Goal: Find specific page/section: Find specific page/section

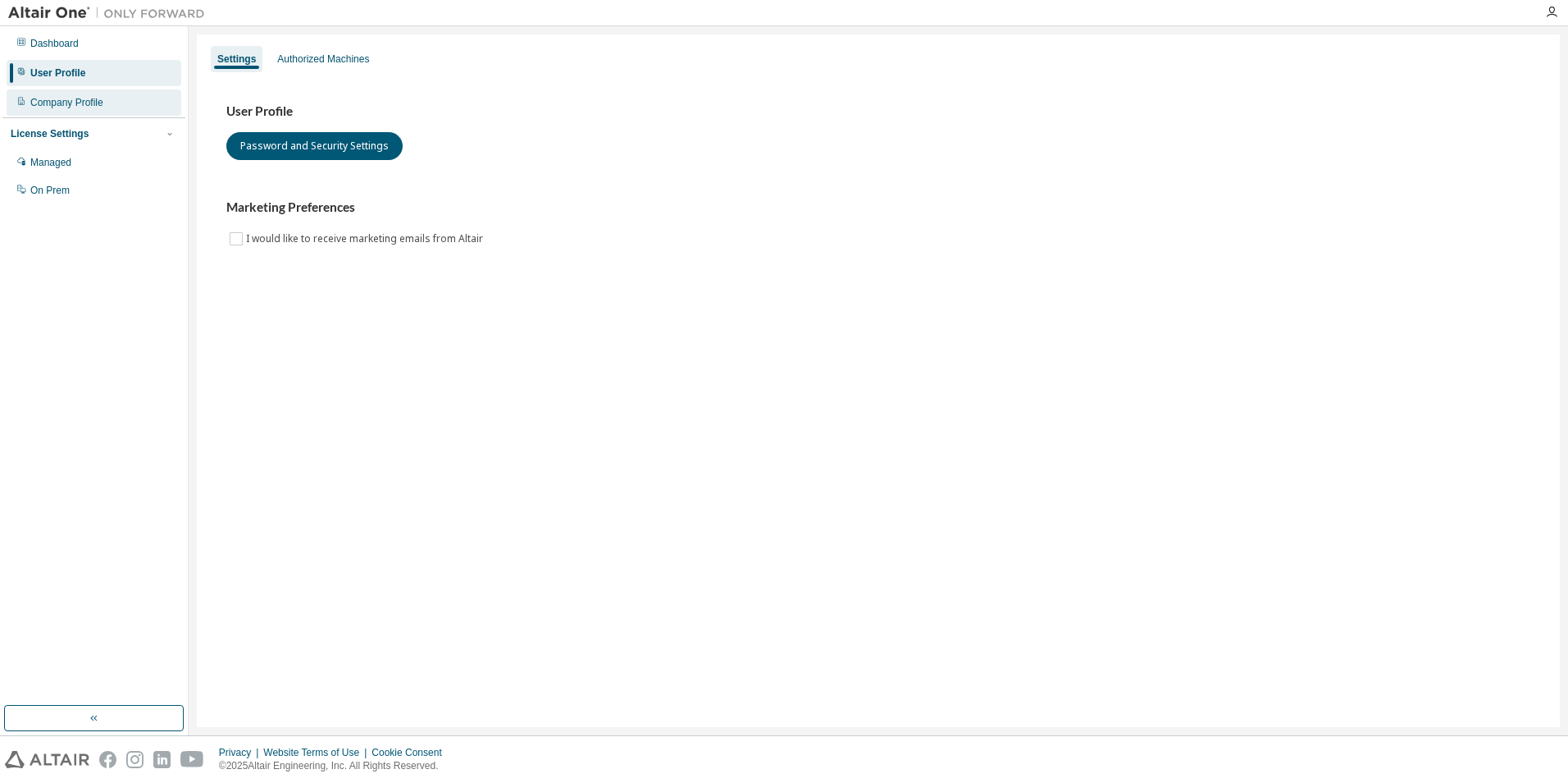
click at [33, 112] on div "Company Profile" at bounding box center [94, 103] width 175 height 26
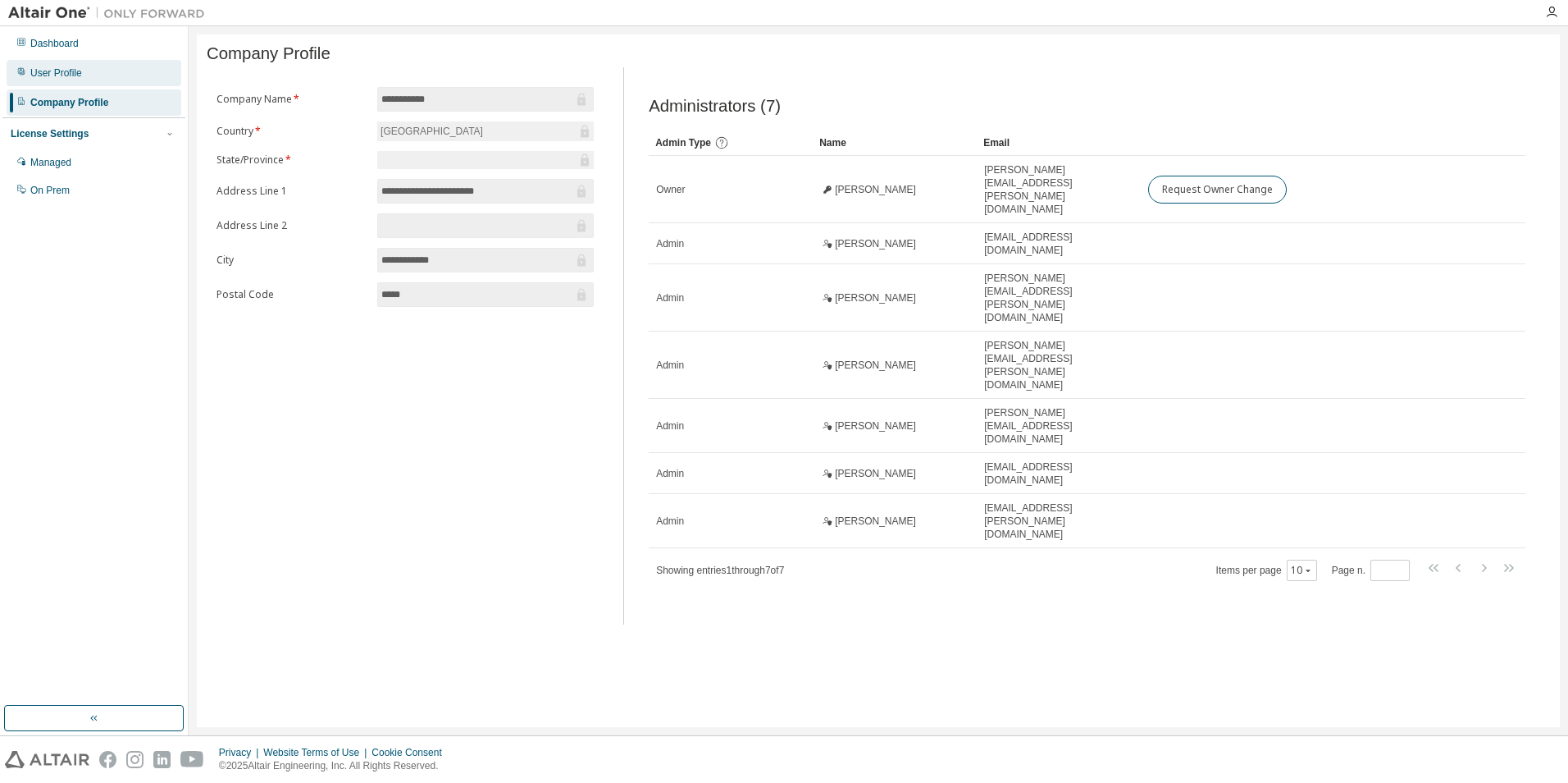
click at [68, 73] on div "User Profile" at bounding box center [56, 72] width 52 height 13
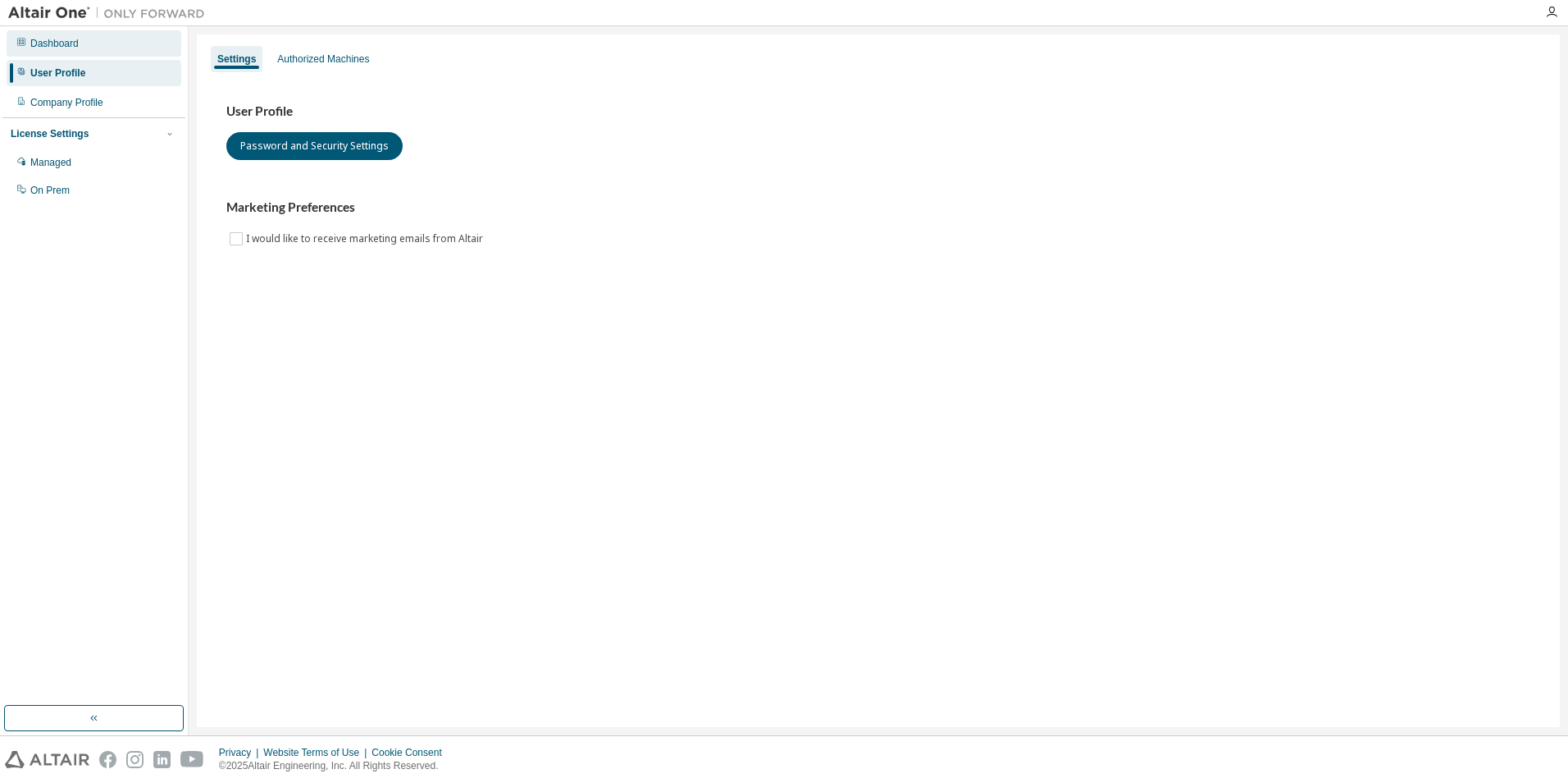
click at [60, 42] on div "Dashboard" at bounding box center [54, 43] width 48 height 13
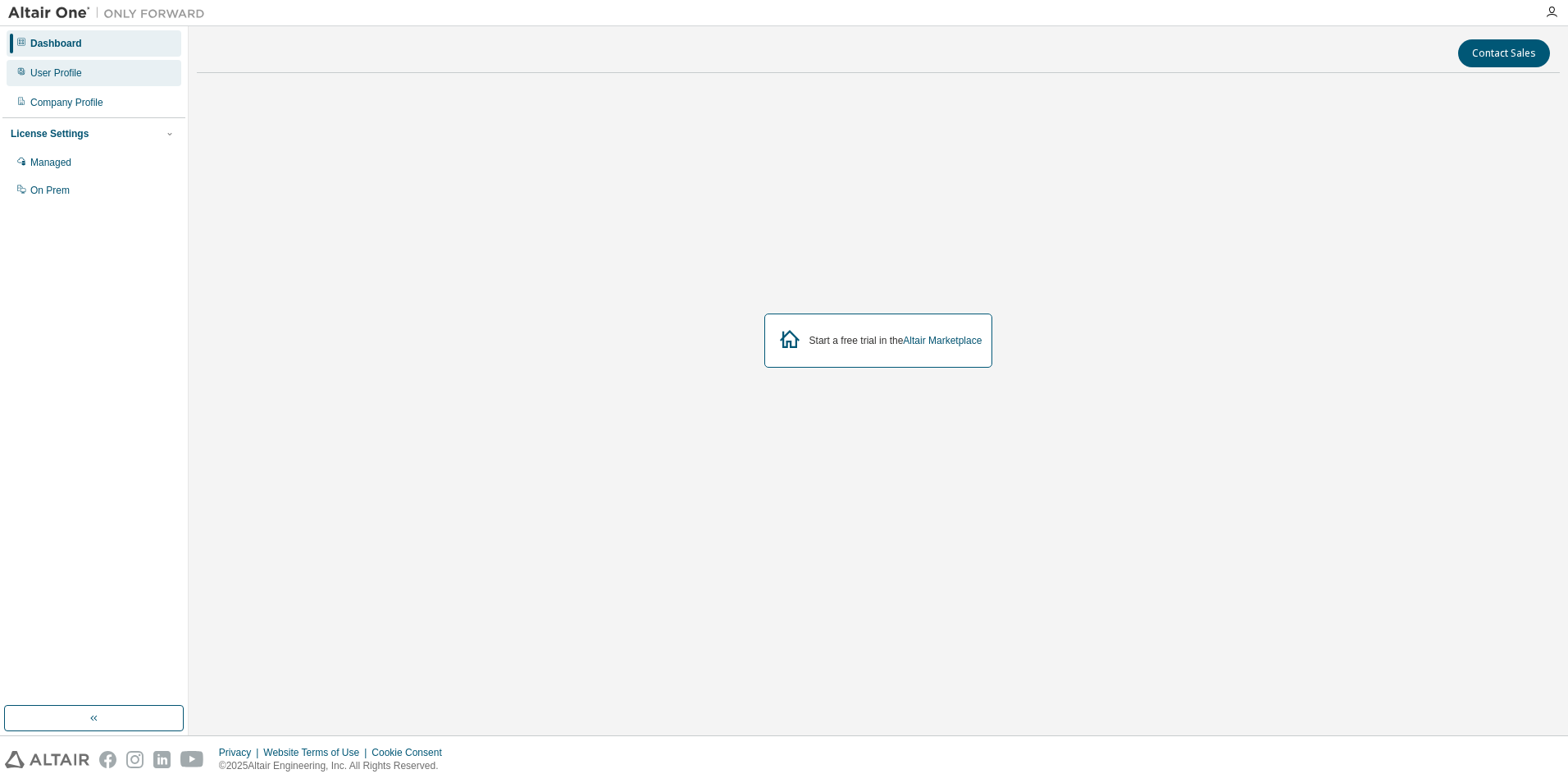
click at [73, 71] on div "User Profile" at bounding box center [56, 72] width 52 height 13
